Goal: Task Accomplishment & Management: Use online tool/utility

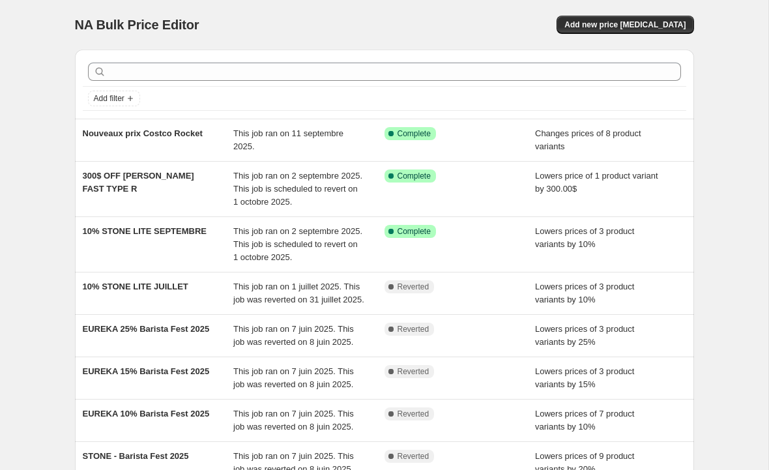
click at [683, 29] on span "Add new price [MEDICAL_DATA]" at bounding box center [625, 25] width 121 height 10
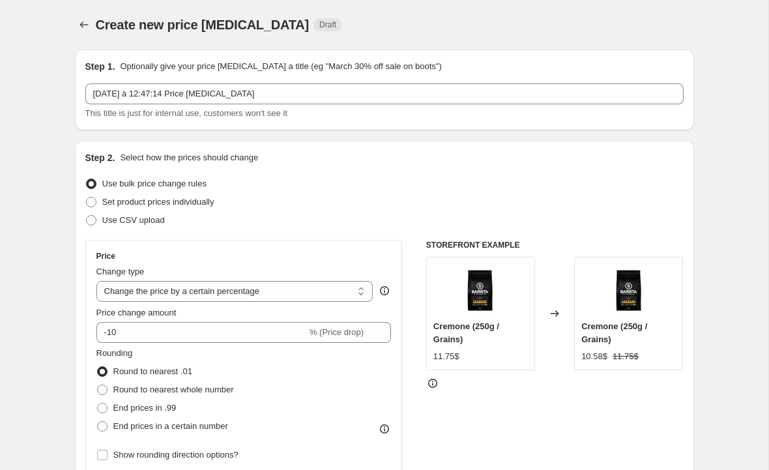
click at [316, 293] on select "Change the price to a certain amount Change the price by a certain amount Chang…" at bounding box center [234, 291] width 277 height 21
click at [303, 295] on select "Change the price to a certain amount Change the price by a certain amount Chang…" at bounding box center [234, 291] width 277 height 21
select select "by"
type input "-10.00"
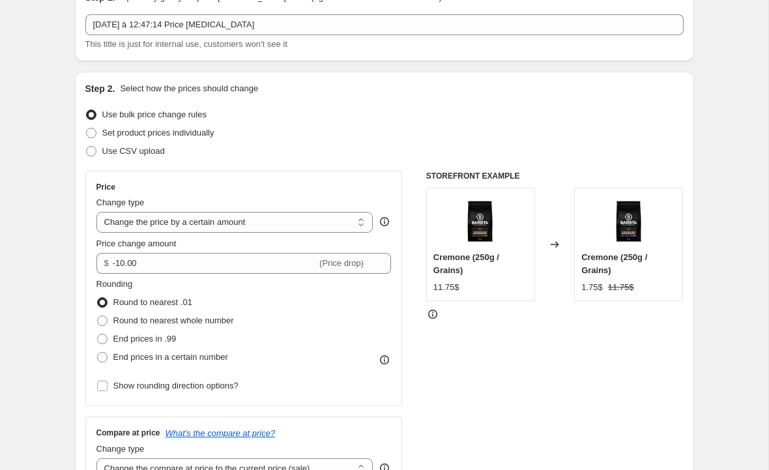
scroll to position [79, 0]
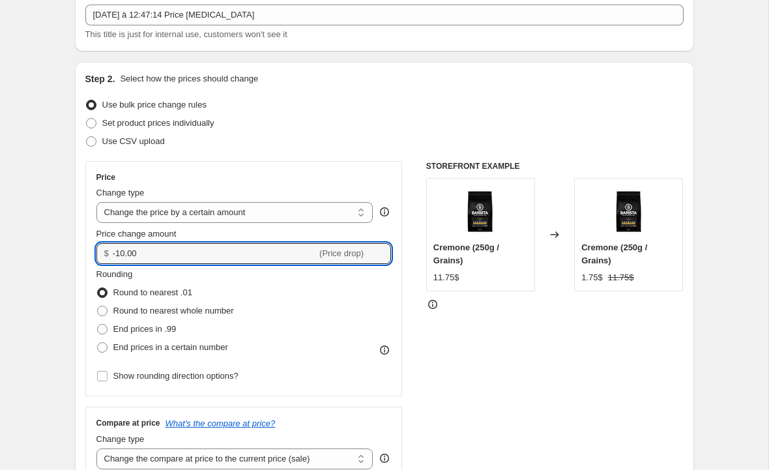
click at [128, 246] on input "-10.00" at bounding box center [215, 253] width 204 height 21
type input "-1"
click at [342, 272] on div "Rounding Round to nearest .01 Round to nearest whole number End prices in .99 E…" at bounding box center [243, 312] width 295 height 89
click at [385, 256] on icon at bounding box center [381, 257] width 13 height 13
click at [381, 256] on icon at bounding box center [381, 257] width 13 height 13
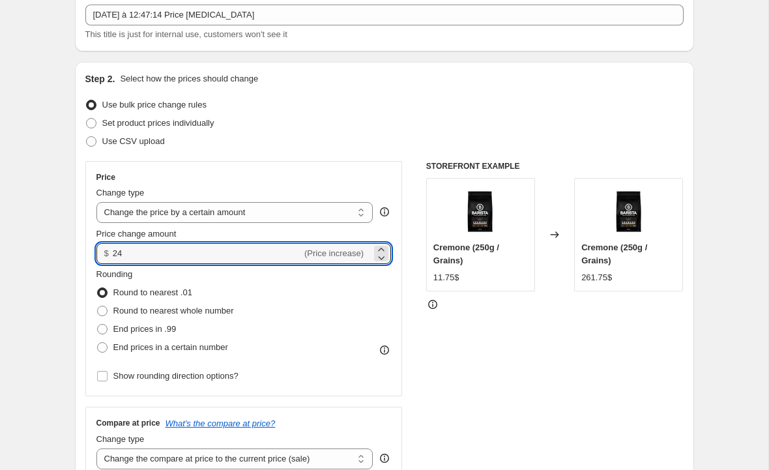
type input "2"
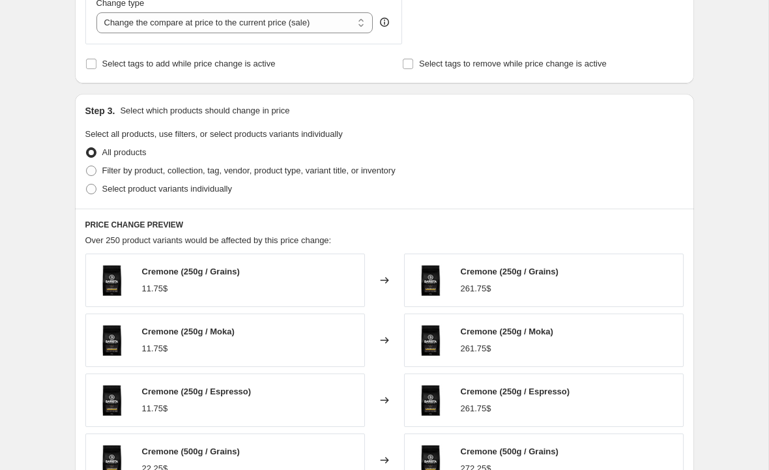
scroll to position [522, 0]
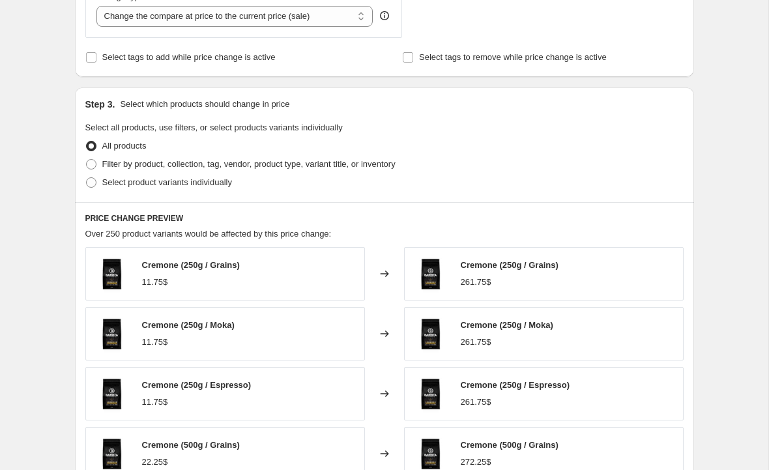
type input "-250"
click at [96, 182] on span at bounding box center [91, 182] width 10 height 10
click at [87, 178] on input "Select product variants individually" at bounding box center [86, 177] width 1 height 1
radio input "true"
type input "-250.00"
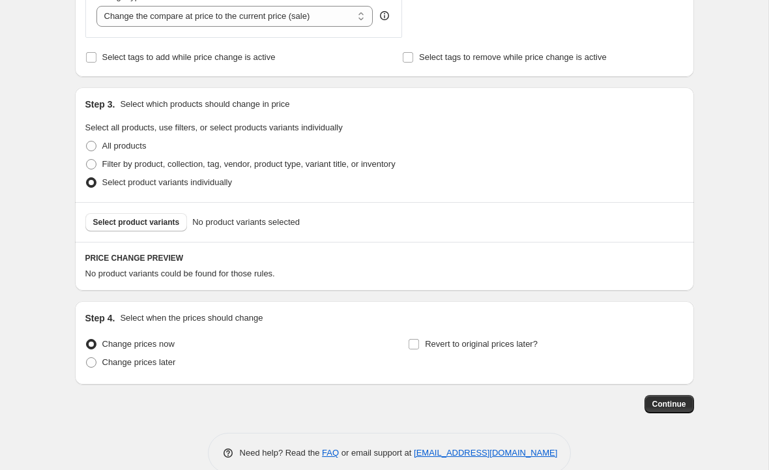
click at [171, 226] on span "Select product variants" at bounding box center [136, 222] width 87 height 10
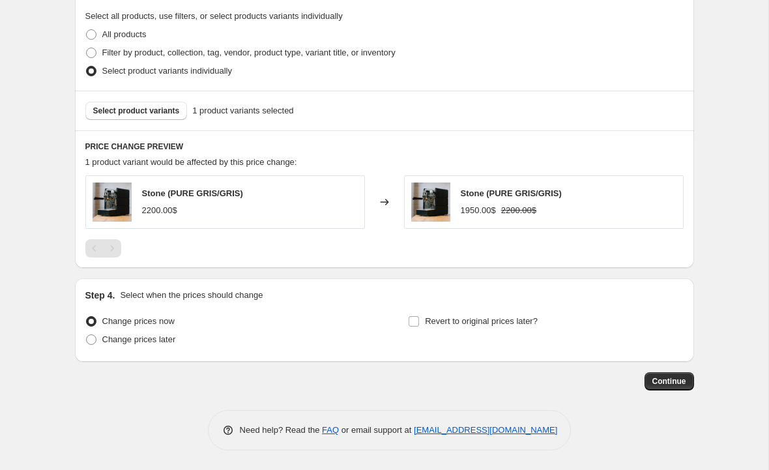
scroll to position [634, 0]
click at [158, 344] on span "Change prices later" at bounding box center [139, 339] width 74 height 10
click at [87, 335] on input "Change prices later" at bounding box center [86, 334] width 1 height 1
radio input "true"
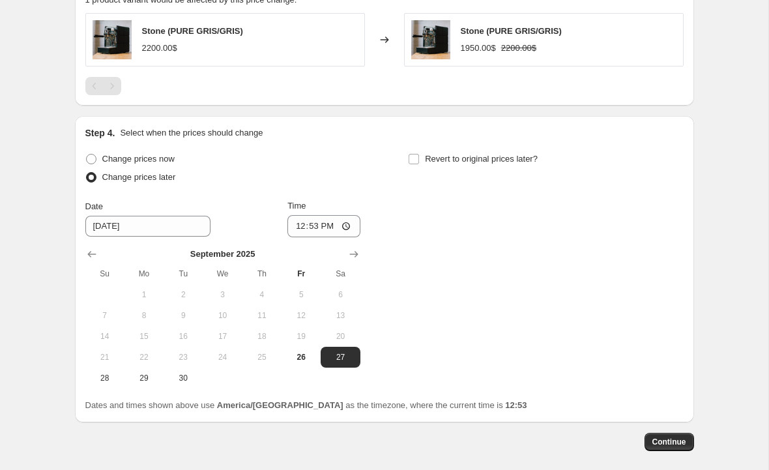
scroll to position [808, 0]
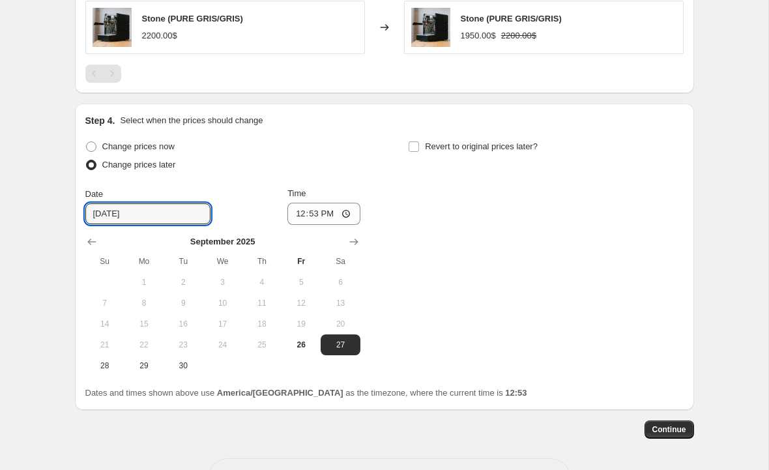
click at [180, 215] on input "[DATE]" at bounding box center [147, 213] width 125 height 21
click at [356, 243] on icon "Show next month, October 2025" at bounding box center [353, 242] width 8 height 7
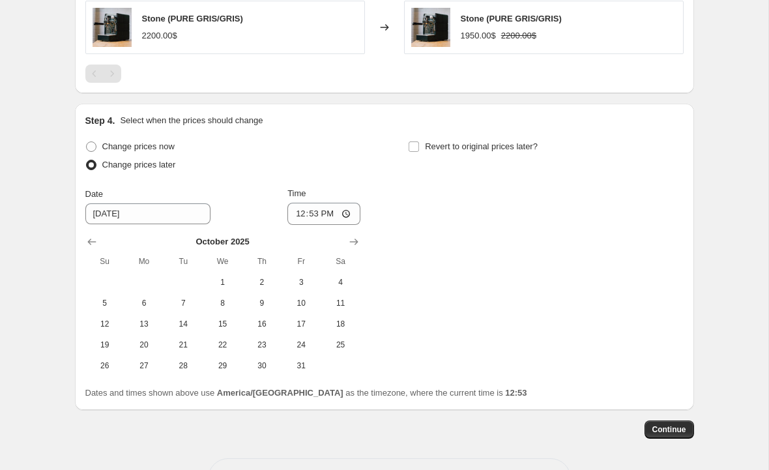
click at [219, 284] on span "1" at bounding box center [222, 282] width 29 height 10
type input "[DATE]"
click at [348, 212] on input "12:53" at bounding box center [324, 214] width 73 height 22
type input "00:00"
click at [414, 142] on input "Revert to original prices later?" at bounding box center [414, 146] width 10 height 10
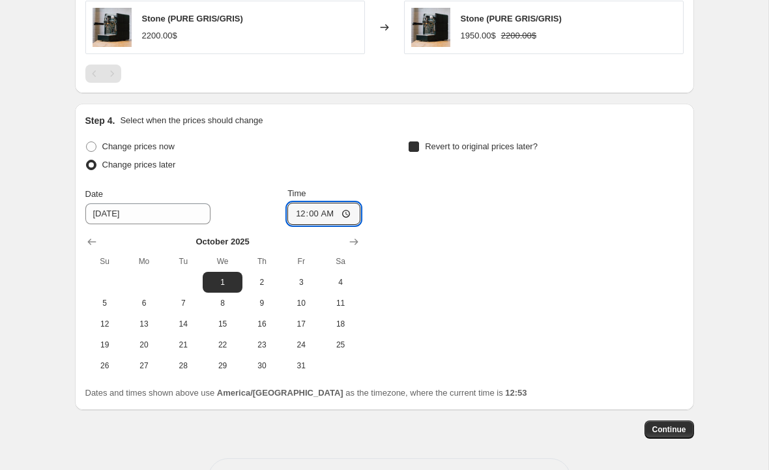
checkbox input "true"
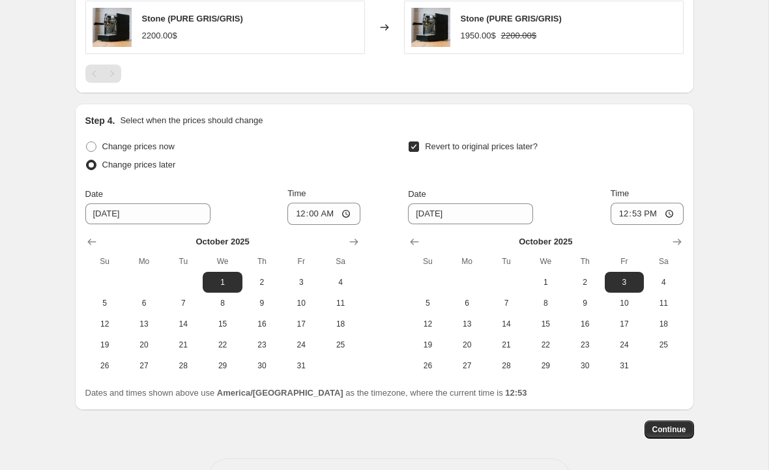
click at [628, 361] on span "31" at bounding box center [624, 366] width 29 height 10
type input "[DATE]"
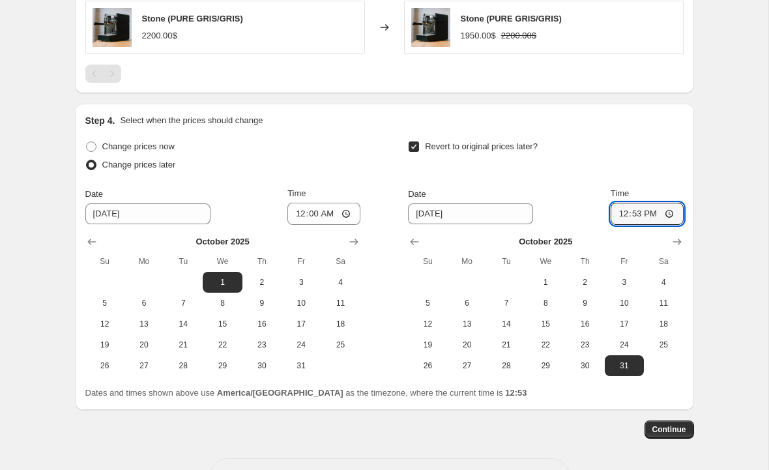
click at [667, 211] on input "12:53" at bounding box center [647, 214] width 73 height 22
type input "23:59"
click at [663, 426] on span "Continue" at bounding box center [670, 429] width 34 height 10
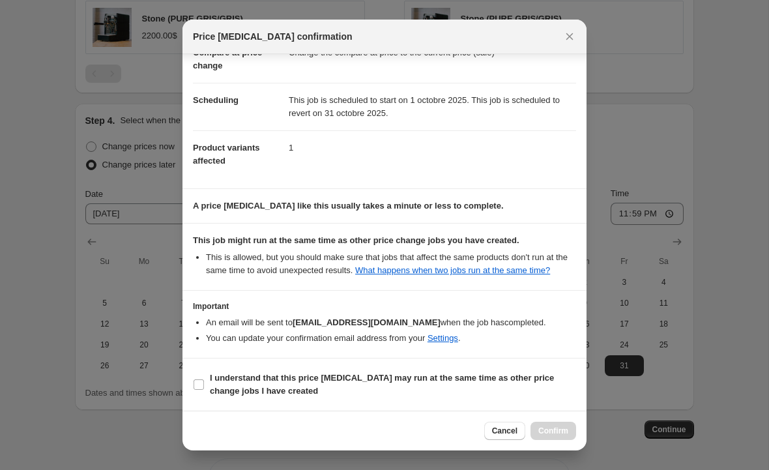
scroll to position [89, 0]
click at [244, 399] on label "I understand that this price [MEDICAL_DATA] may run at the same time as other p…" at bounding box center [384, 384] width 383 height 31
click at [204, 390] on input "I understand that this price [MEDICAL_DATA] may run at the same time as other p…" at bounding box center [199, 384] width 10 height 10
checkbox input "true"
click at [560, 427] on span "Confirm" at bounding box center [554, 431] width 30 height 10
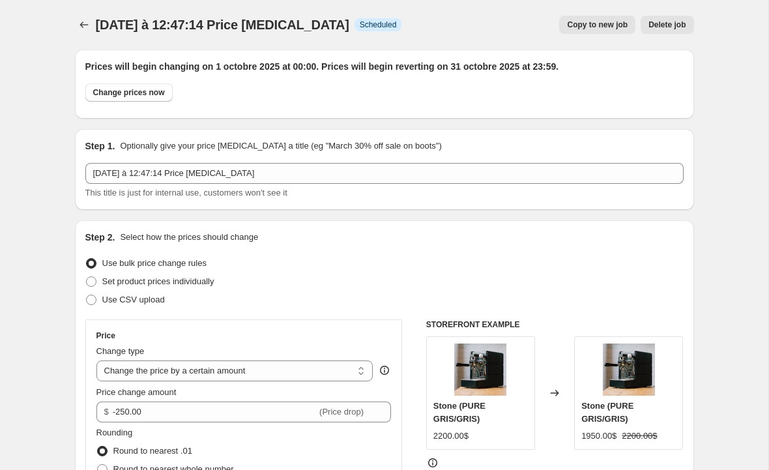
click at [87, 20] on icon "Price change jobs" at bounding box center [84, 24] width 13 height 13
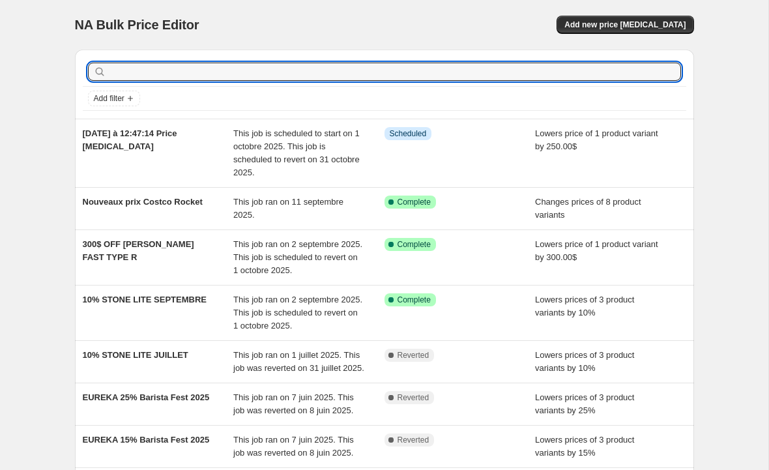
click at [321, 71] on input "text" at bounding box center [395, 72] width 572 height 18
click at [661, 25] on span "Add new price [MEDICAL_DATA]" at bounding box center [625, 25] width 121 height 10
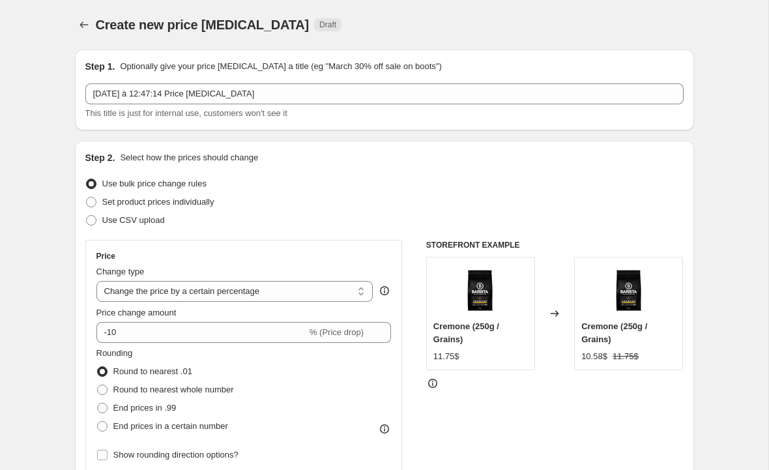
click at [274, 301] on select "Change the price to a certain amount Change the price by a certain amount Chang…" at bounding box center [234, 291] width 277 height 21
select select "pcap"
type input "-20"
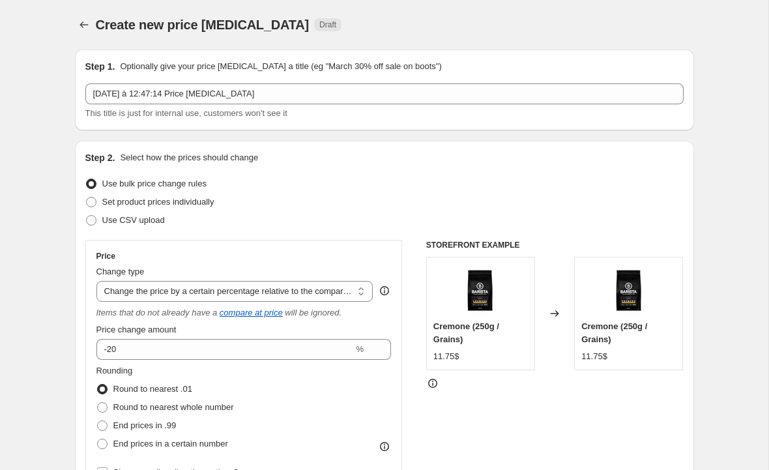
click at [337, 289] on select "Change the price to a certain amount Change the price by a certain amount Chang…" at bounding box center [234, 291] width 277 height 21
click at [359, 287] on select "Change the price to a certain amount Change the price by a certain amount Chang…" at bounding box center [234, 291] width 277 height 21
click at [80, 21] on icon "Price change jobs" at bounding box center [84, 24] width 13 height 13
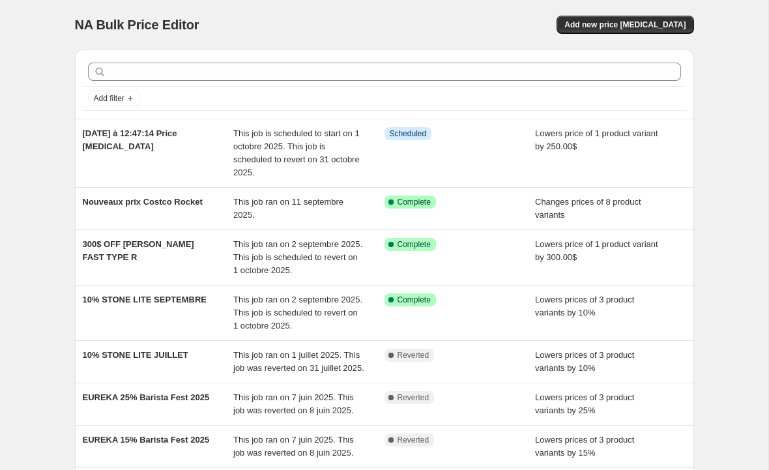
click at [667, 31] on button "Add new price [MEDICAL_DATA]" at bounding box center [625, 25] width 137 height 18
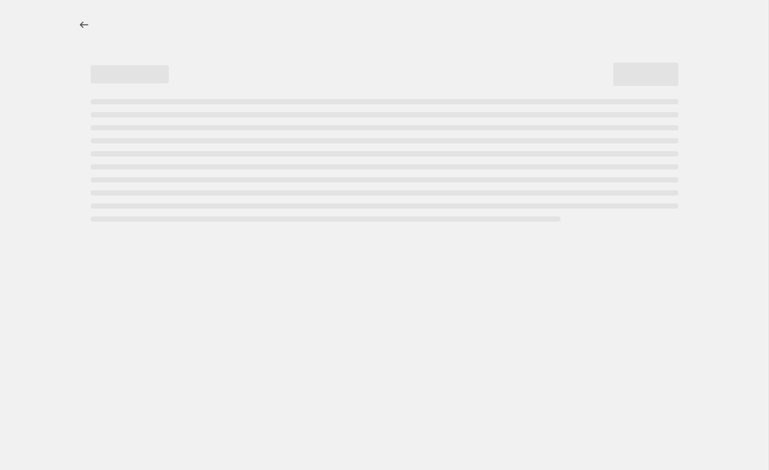
select select "percentage"
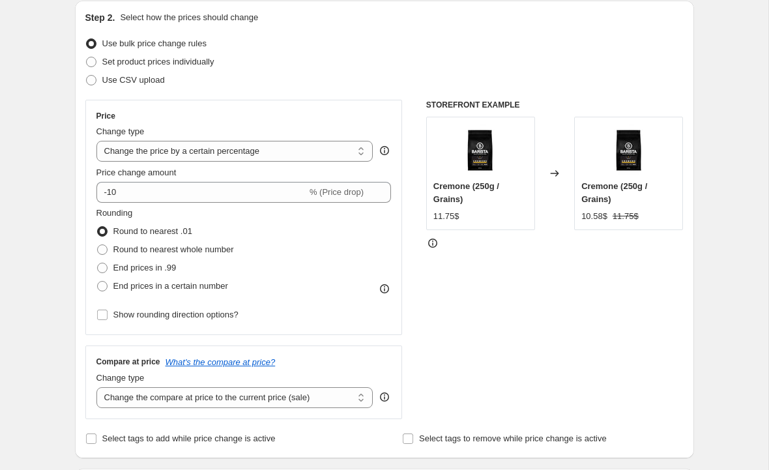
scroll to position [140, 0]
click at [355, 149] on select "Change the price to a certain amount Change the price by a certain amount Chang…" at bounding box center [234, 151] width 277 height 21
click at [355, 160] on select "Change the price to a certain amount Change the price by a certain amount Chang…" at bounding box center [234, 151] width 277 height 21
